Goal: Task Accomplishment & Management: Manage account settings

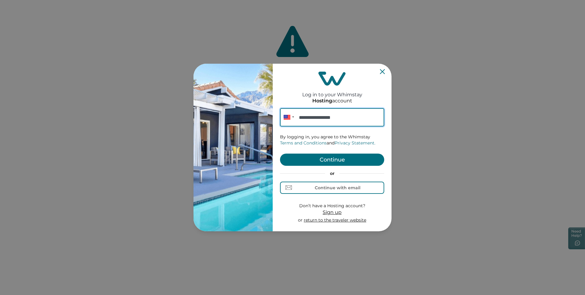
type input "**********"
click at [298, 160] on button "Continue" at bounding box center [332, 160] width 104 height 12
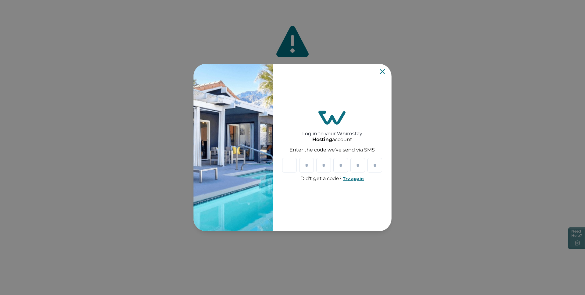
type input "*"
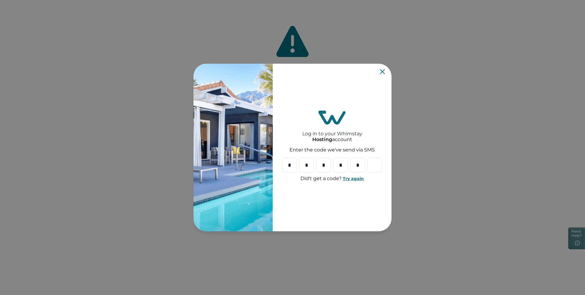
type input "*"
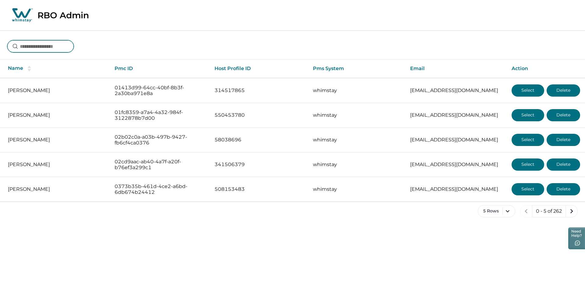
click at [59, 47] on input at bounding box center [40, 46] width 66 height 12
type input "******"
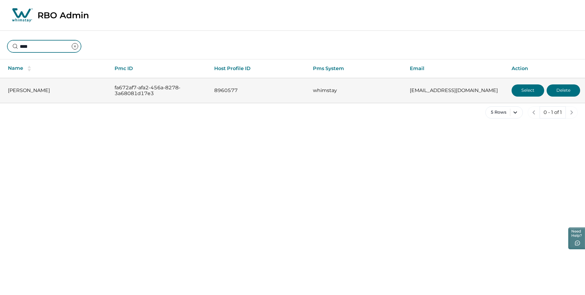
type input "****"
click at [524, 89] on button "Select" at bounding box center [528, 90] width 33 height 12
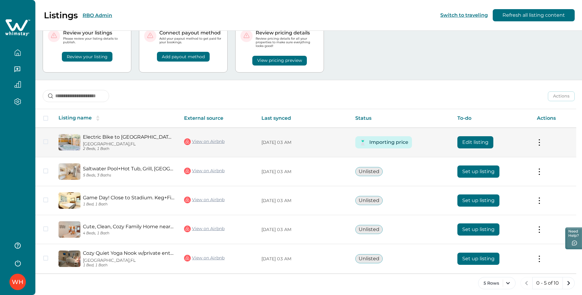
scroll to position [28, 0]
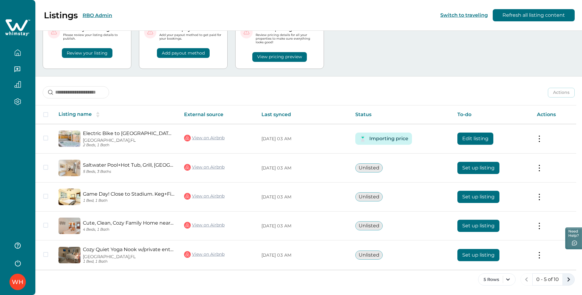
click at [569, 280] on icon "next page" at bounding box center [569, 279] width 9 height 9
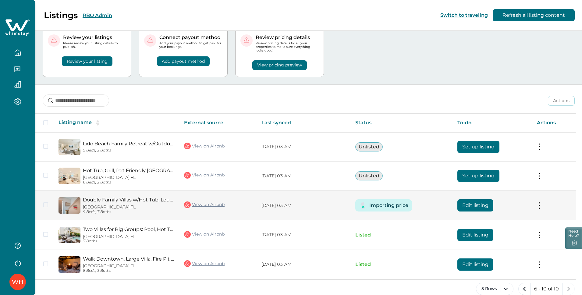
scroll to position [29, 0]
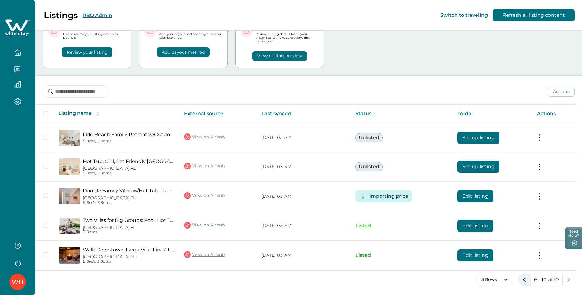
click at [523, 282] on icon "previous page" at bounding box center [524, 280] width 9 height 9
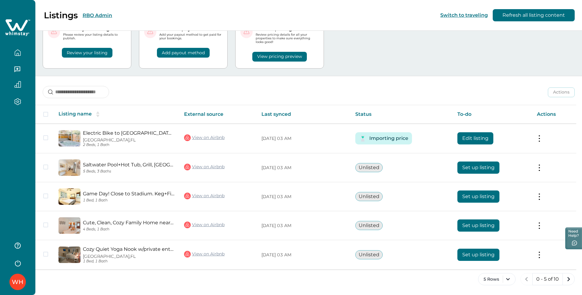
scroll to position [28, 0]
click at [512, 280] on button "5 Rows" at bounding box center [496, 279] width 37 height 12
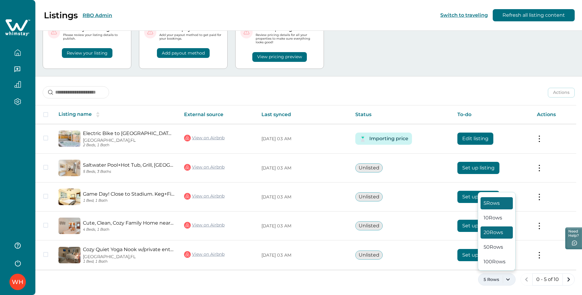
click at [501, 229] on button "20 Rows" at bounding box center [497, 233] width 32 height 12
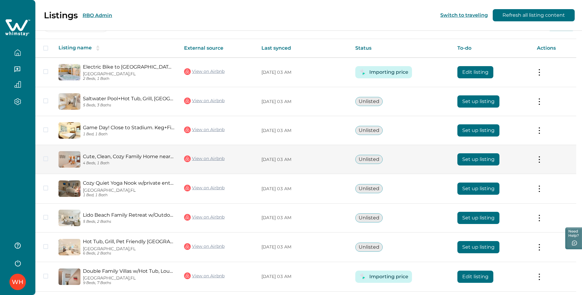
scroll to position [175, 0]
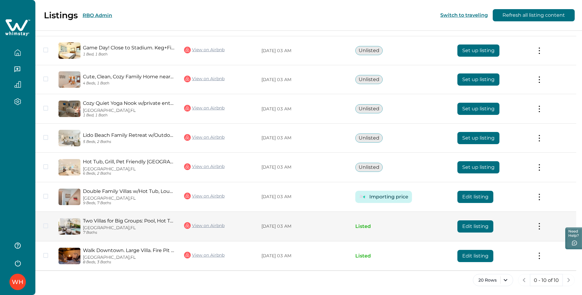
click at [542, 228] on button at bounding box center [539, 226] width 5 height 6
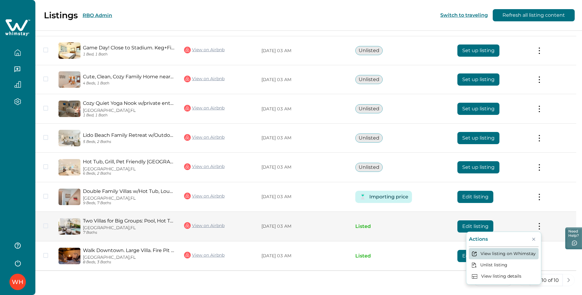
click at [506, 255] on button "View listing on Whimstay" at bounding box center [504, 253] width 70 height 11
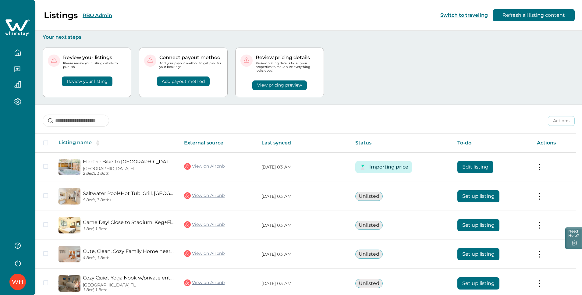
scroll to position [175, 0]
